Goal: Find specific page/section: Find specific page/section

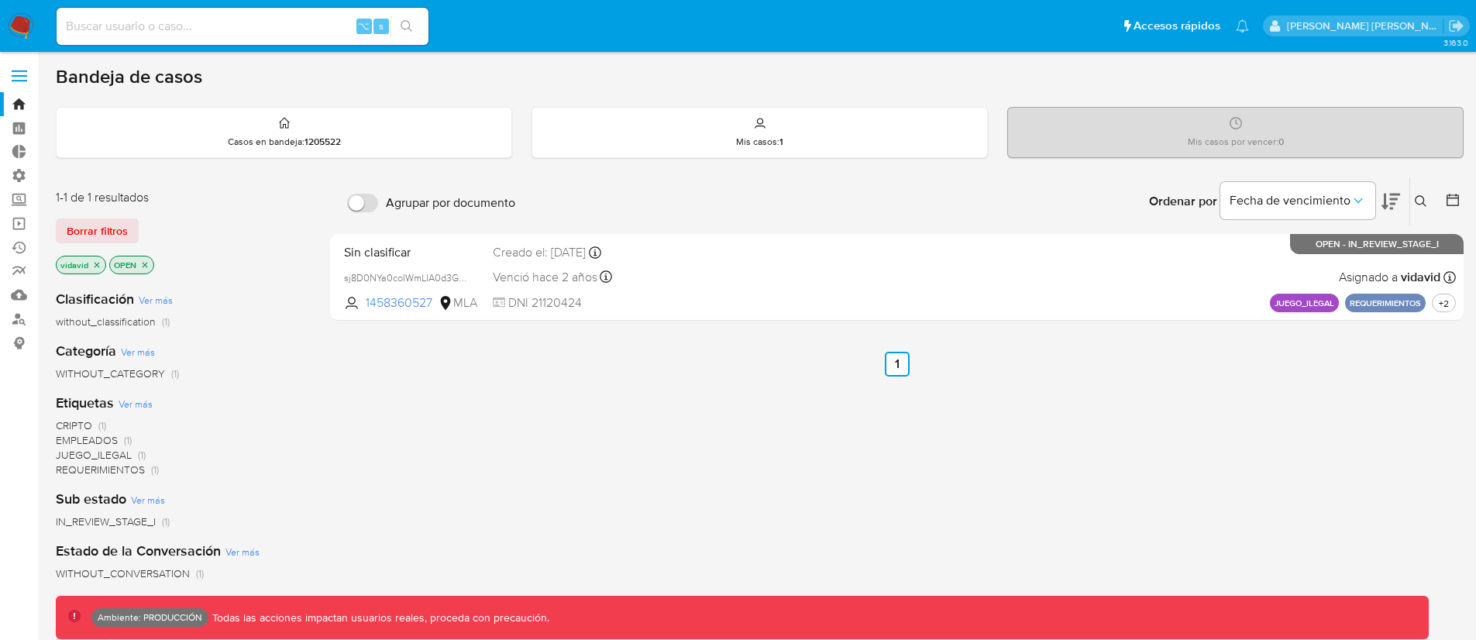
click at [219, 32] on input at bounding box center [243, 26] width 372 height 20
paste input "1050391902"
type input "1050391902"
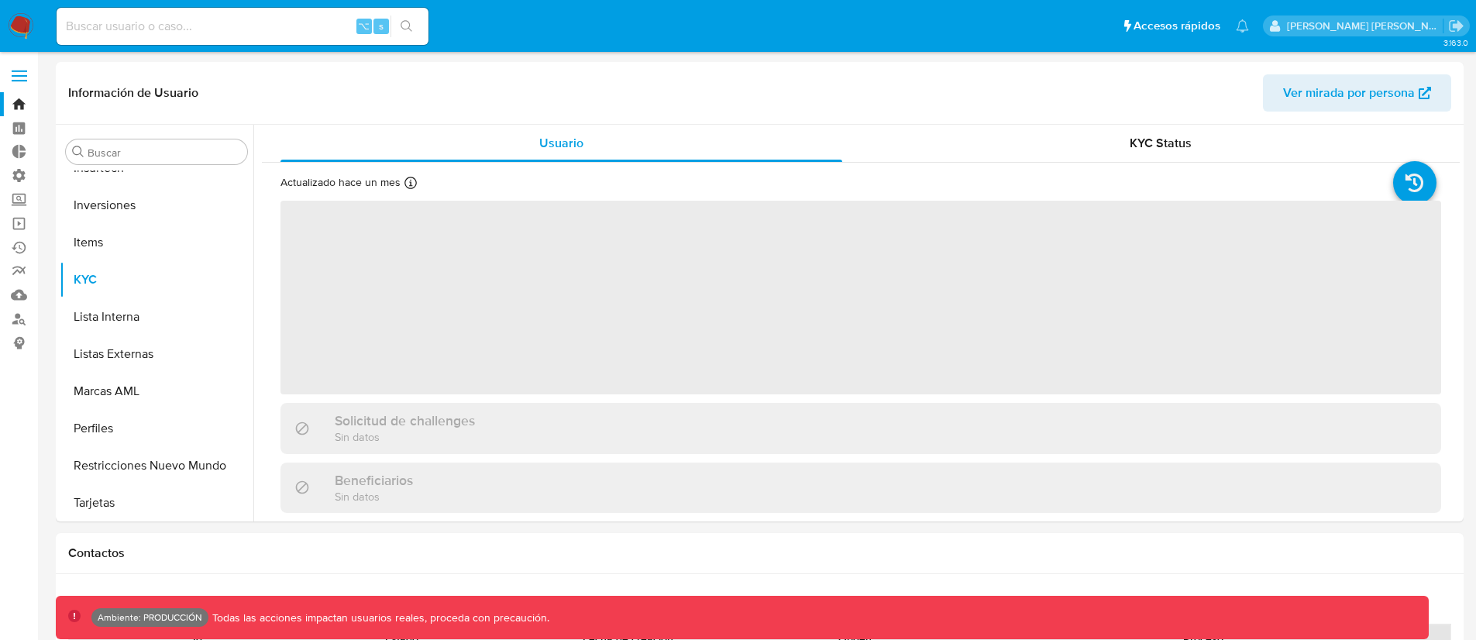
scroll to position [841, 0]
select select "10"
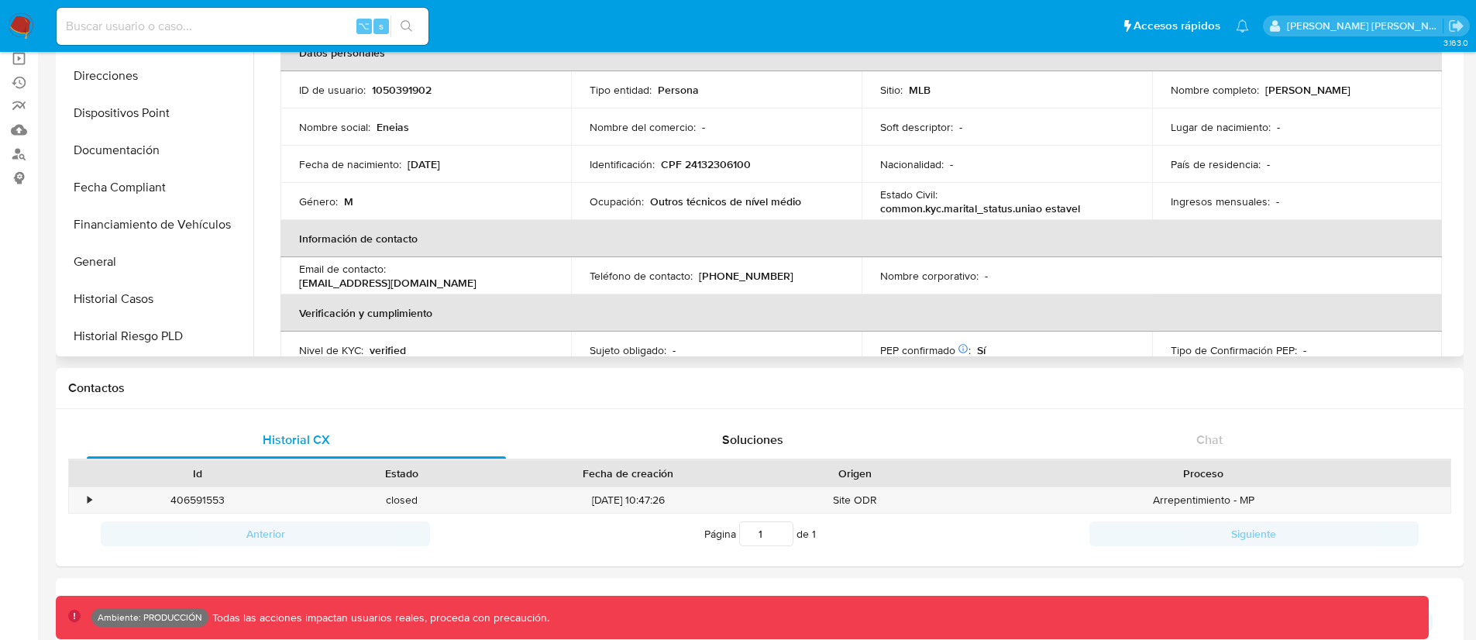
scroll to position [356, 0]
click at [116, 260] on button "General" at bounding box center [150, 263] width 181 height 37
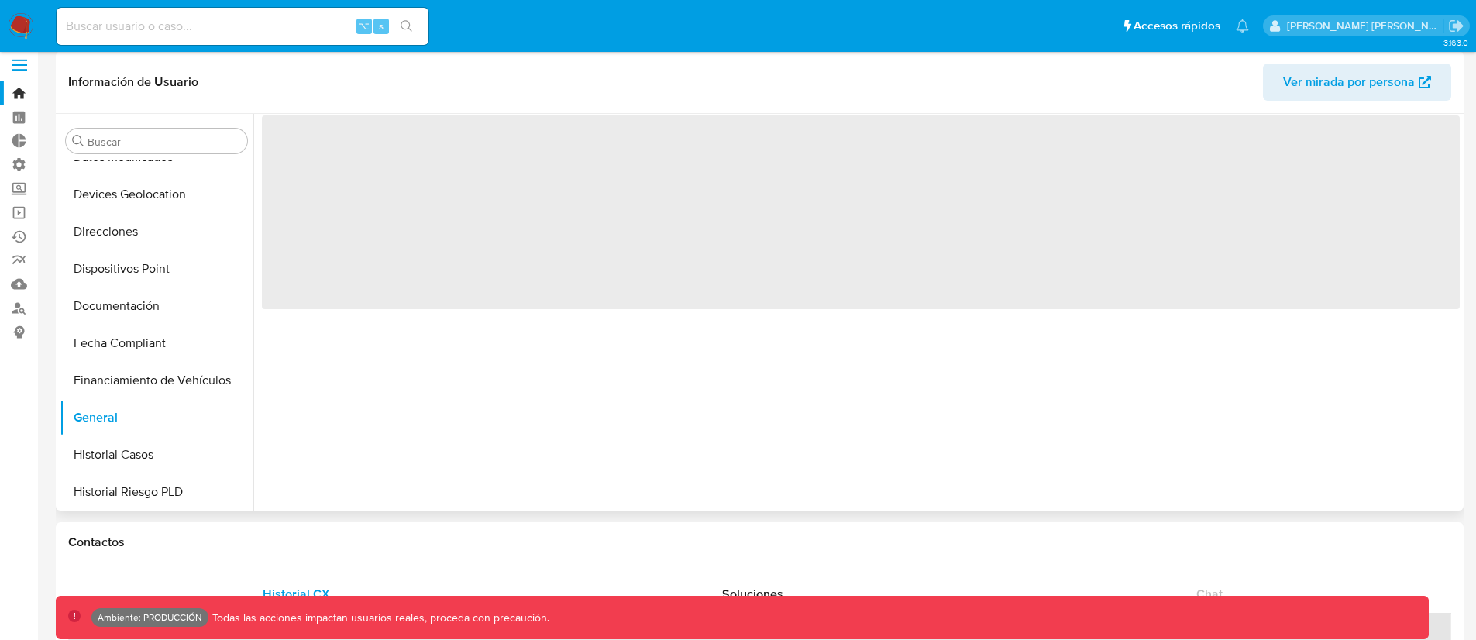
scroll to position [0, 0]
